Goal: Find specific page/section: Find specific page/section

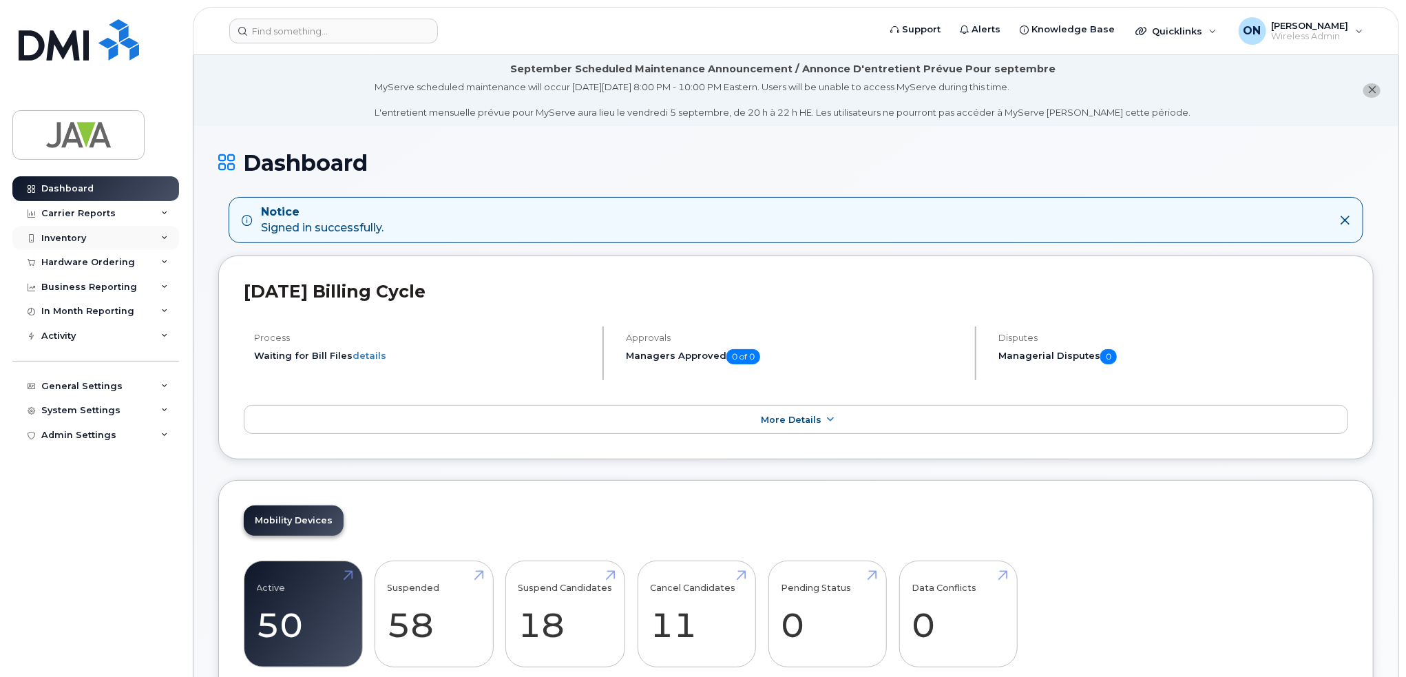
click at [96, 229] on div "Inventory" at bounding box center [95, 238] width 167 height 25
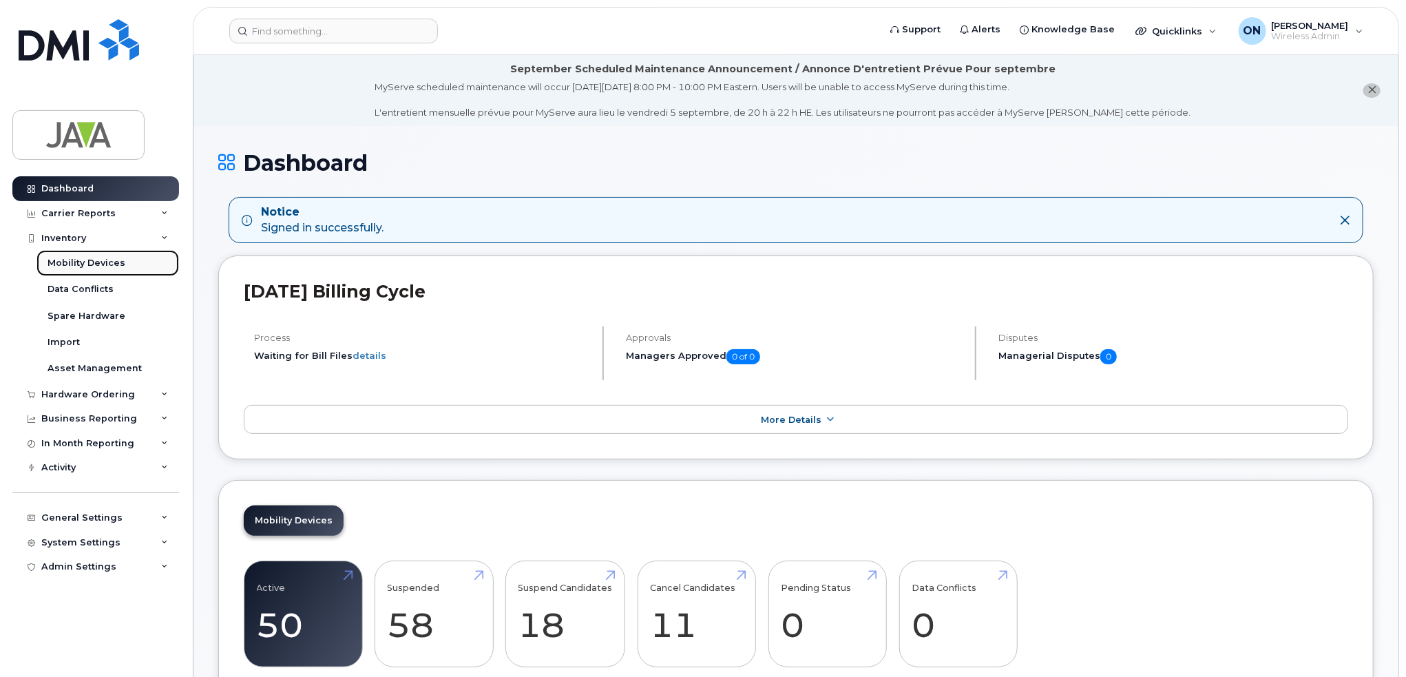
click at [98, 253] on link "Mobility Devices" at bounding box center [108, 263] width 143 height 26
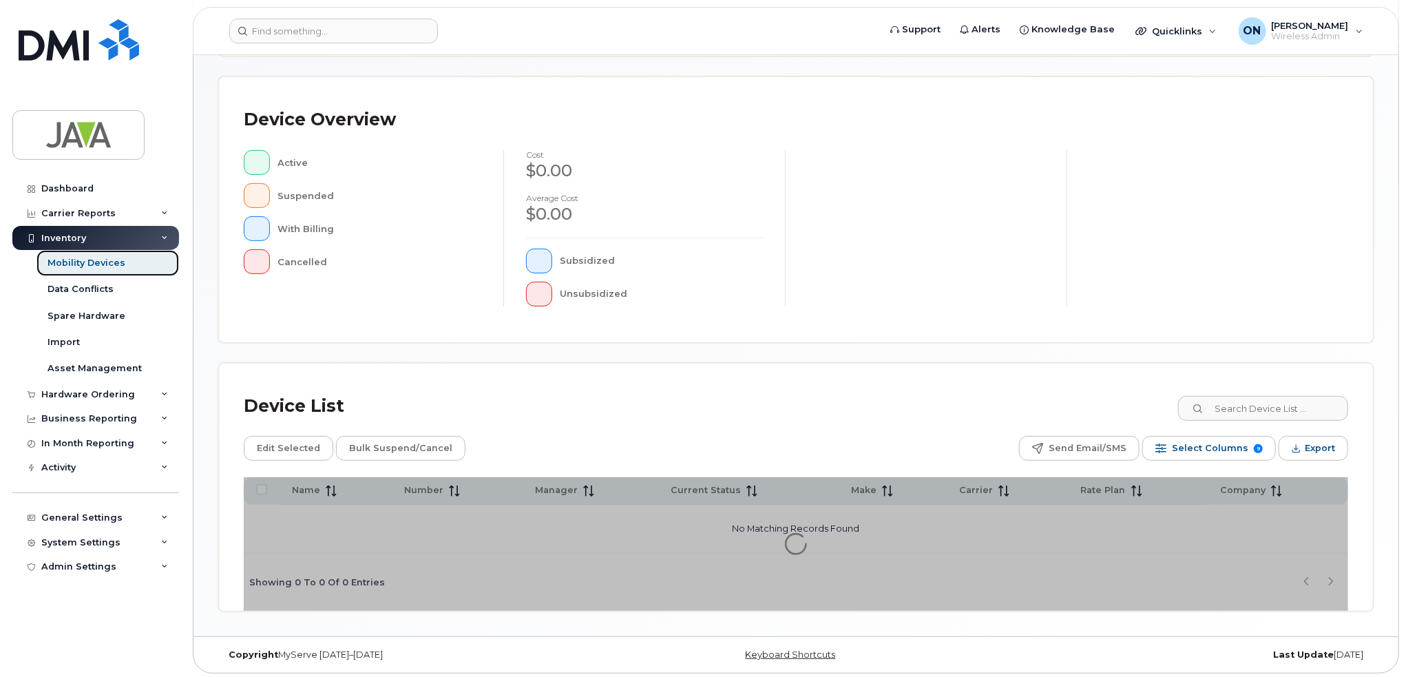
scroll to position [268, 0]
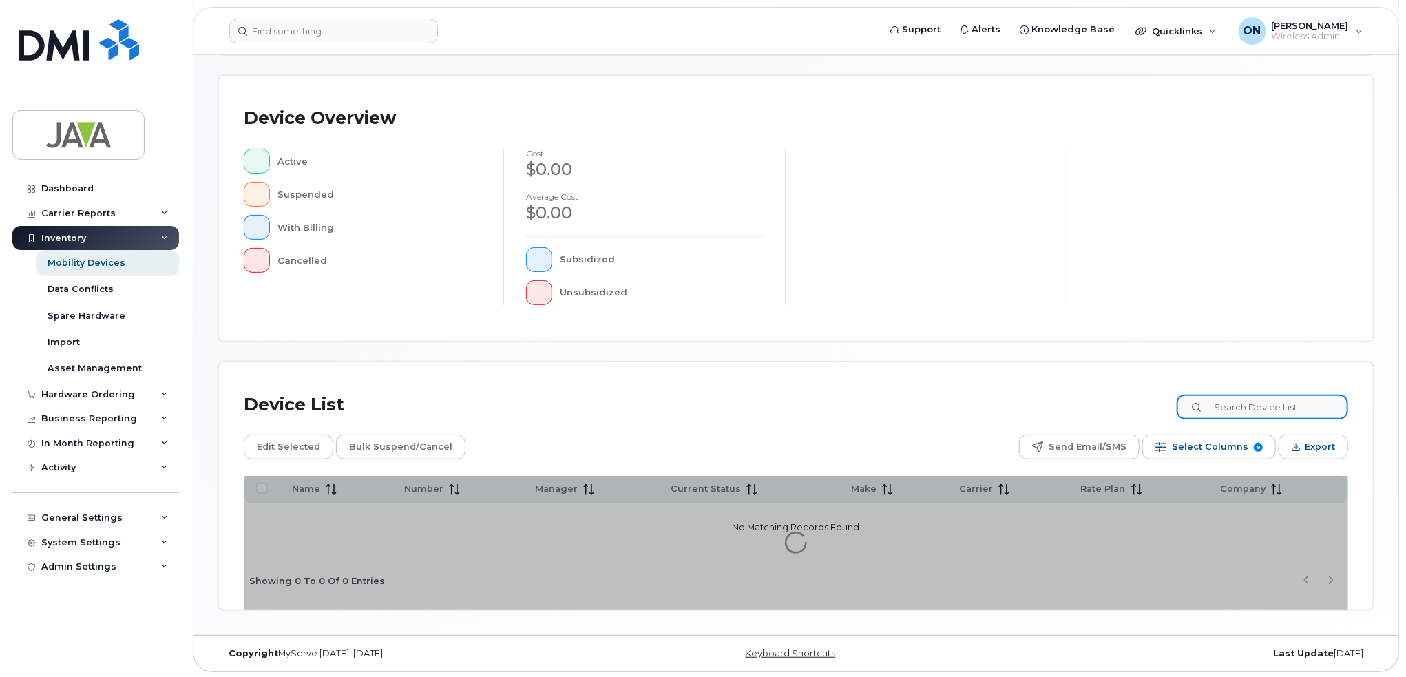
click at [1227, 407] on input at bounding box center [1262, 407] width 171 height 25
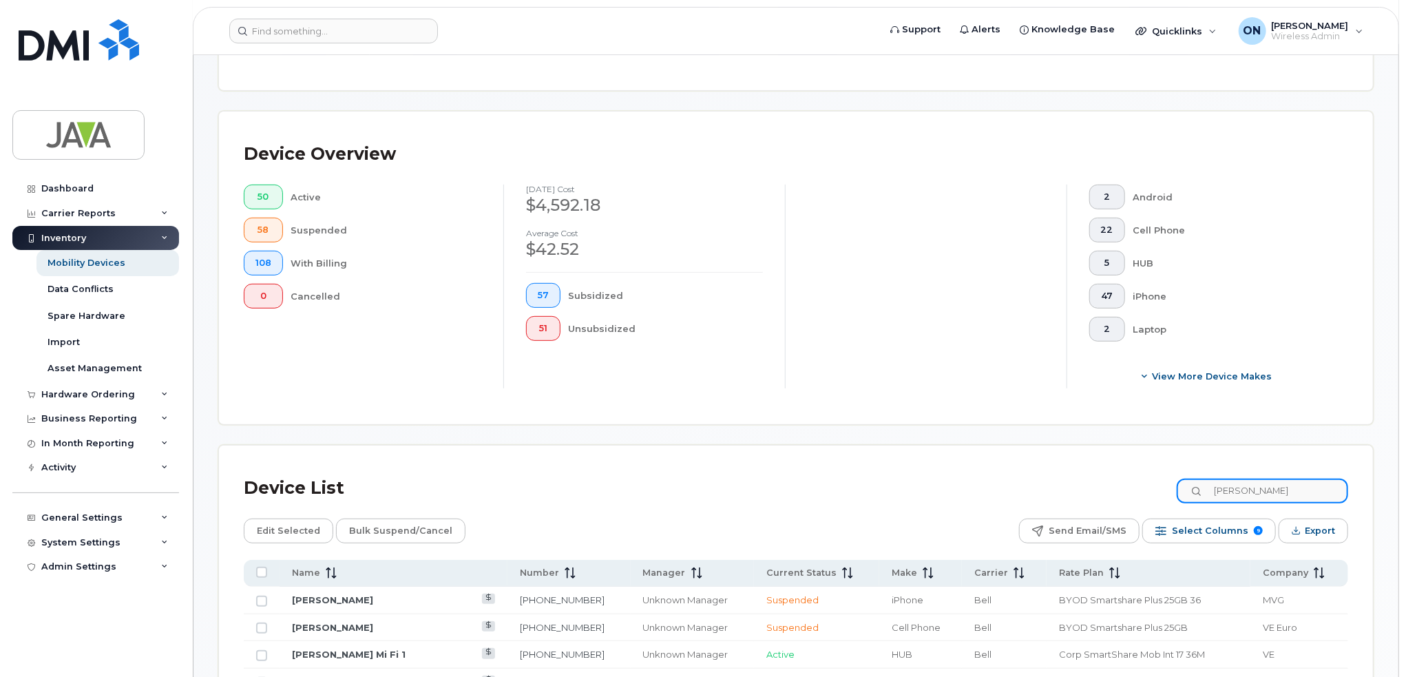
scroll to position [304, 0]
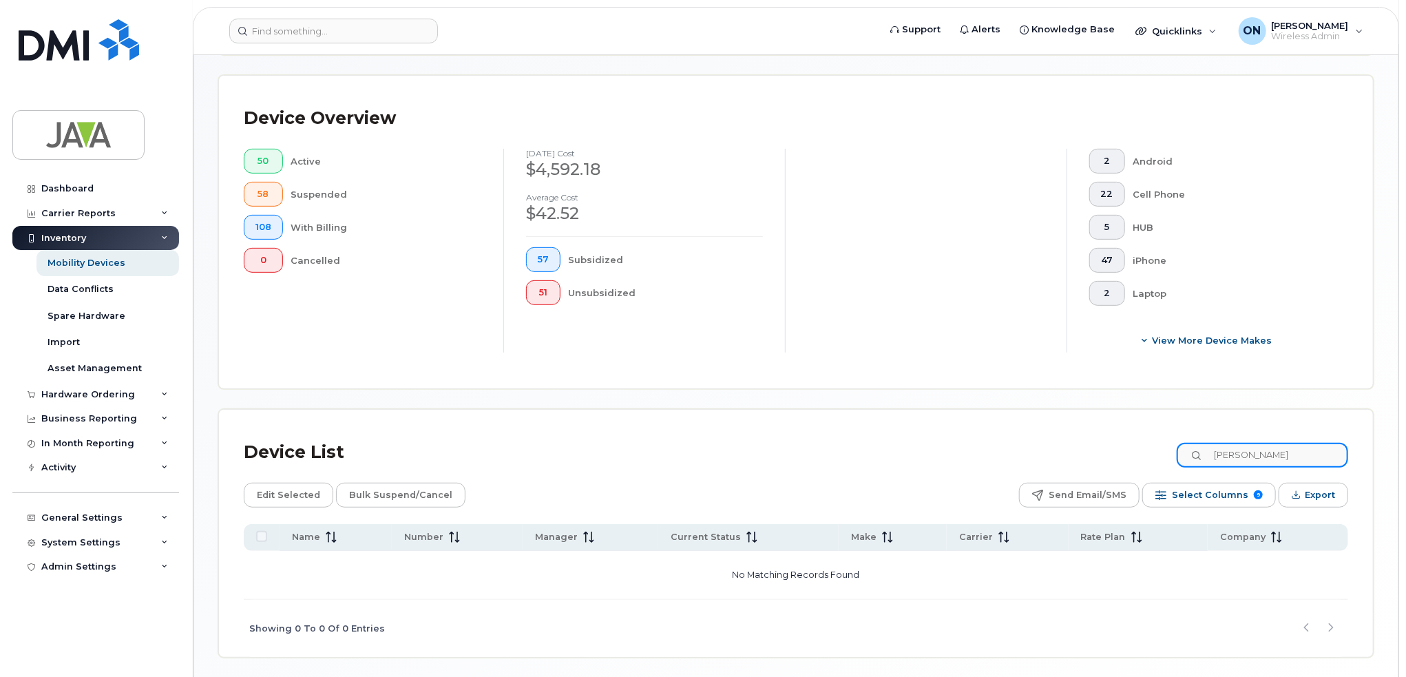
click at [1263, 448] on input "[PERSON_NAME]" at bounding box center [1262, 455] width 171 height 25
type input "[PERSON_NAME]"
